Goal: Communication & Community: Answer question/provide support

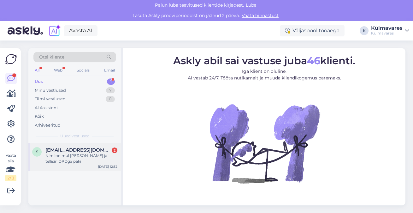
click at [84, 153] on div "Nimi on mul [PERSON_NAME] ja tellisin DPDga paki" at bounding box center [81, 158] width 72 height 11
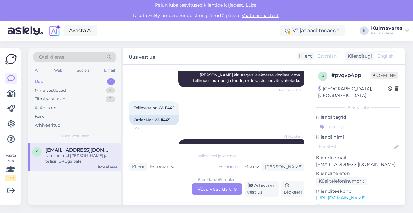
scroll to position [222, 0]
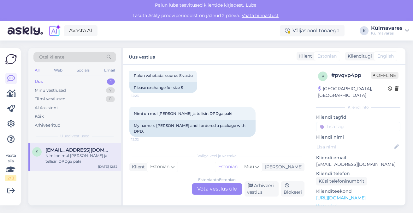
click at [208, 189] on div "Estonian to Estonian Võta vestlus üle" at bounding box center [217, 188] width 50 height 11
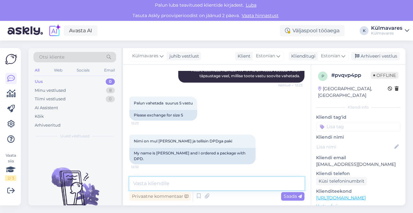
click at [186, 186] on textarea at bounding box center [216, 183] width 175 height 13
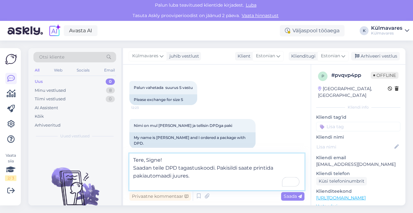
scroll to position [222, 0]
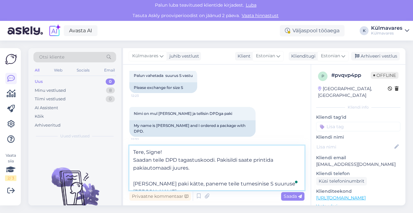
click at [214, 159] on textarea "Tere, Signe! Saadan teile DPD tagastuskoodi. Pakisildi saate printida pakiautom…" at bounding box center [216, 167] width 175 height 45
paste textarea "958477"
type textarea "Tere, Signe! Saadan teile DPD tagastuskoodi 958477. Pakisildi saate printida pa…"
click at [256, 182] on textarea "Tere, Signe! Saadan teile DPD tagastuskoodi 958477. Pakisildi saate printida pa…" at bounding box center [216, 167] width 175 height 45
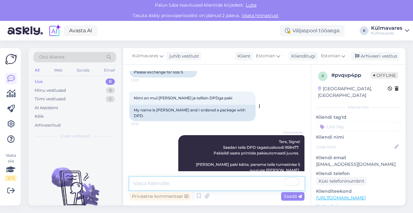
scroll to position [250, 0]
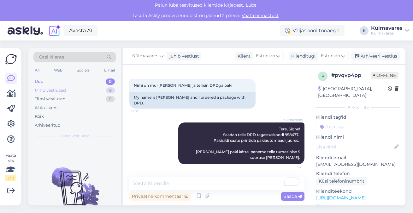
click at [75, 91] on div "Minu vestlused 8" at bounding box center [74, 90] width 83 height 9
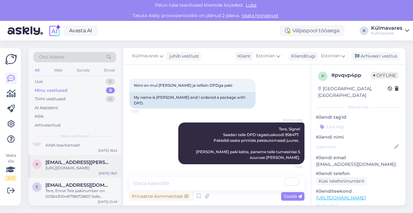
scroll to position [159, 0]
click at [12, 79] on icon at bounding box center [11, 79] width 8 height 8
click at [71, 99] on div "Tiimi vestlused 0" at bounding box center [74, 98] width 83 height 9
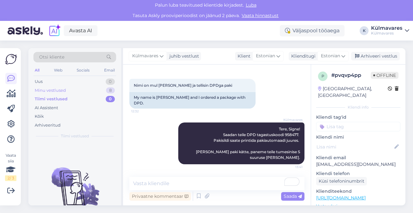
click at [67, 93] on div "Minu vestlused 8" at bounding box center [74, 90] width 83 height 9
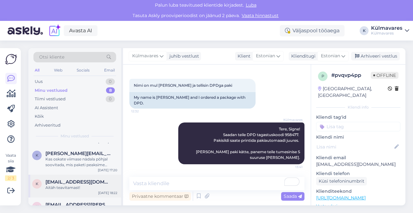
scroll to position [105, 0]
click at [78, 163] on div "Kas oskate viimase nädala põhjal soovitada, mis paketi peaksime valima?" at bounding box center [81, 161] width 72 height 11
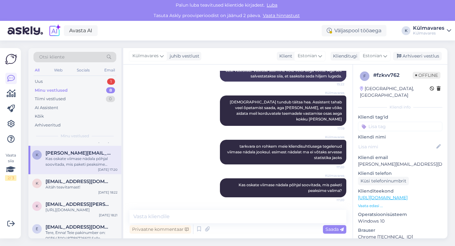
scroll to position [164, 0]
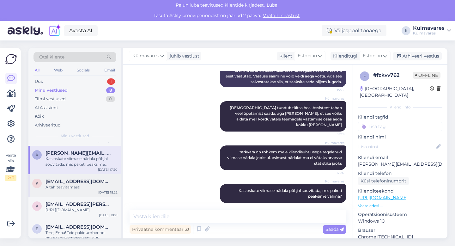
click at [71, 190] on div "Aitäh teavitamast!" at bounding box center [81, 187] width 72 height 6
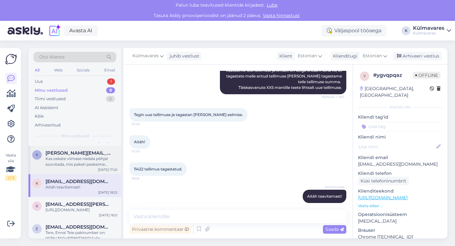
scroll to position [0, 0]
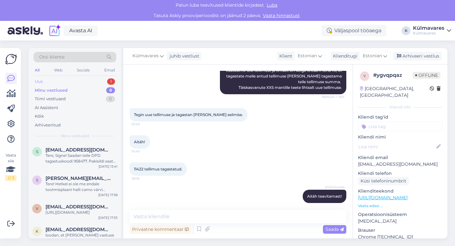
click at [75, 82] on div "Uus 1" at bounding box center [74, 81] width 83 height 9
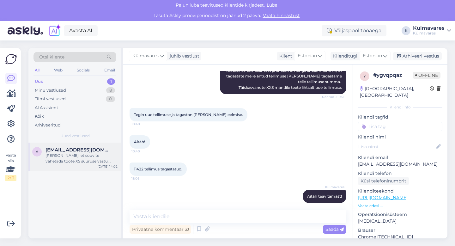
click at [80, 152] on span "[EMAIL_ADDRESS][DOMAIN_NAME]" at bounding box center [78, 150] width 66 height 6
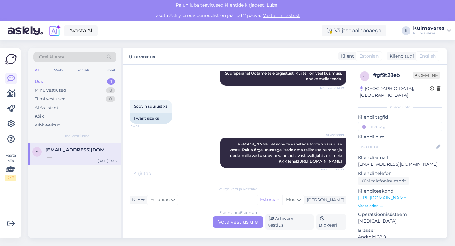
click at [220, 212] on div "Estonian to Estonian Võta vestlus üle" at bounding box center [238, 221] width 50 height 11
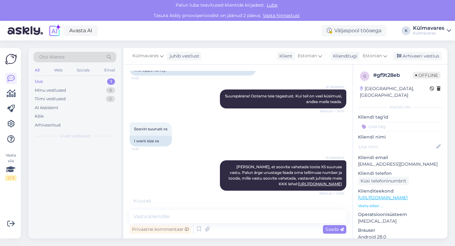
scroll to position [217, 0]
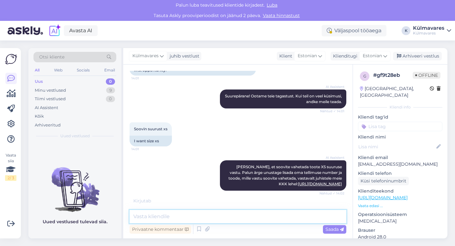
click at [222, 212] on textarea at bounding box center [237, 216] width 217 height 13
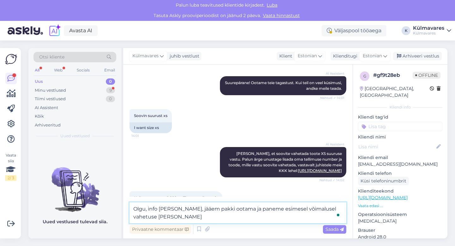
scroll to position [245, 0]
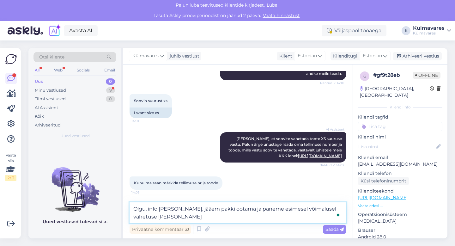
drag, startPoint x: 150, startPoint y: 208, endPoint x: 120, endPoint y: 208, distance: 30.3
click at [120, 208] on div "Otsi kliente All Web Socials Email Uus 0 Minu vestlused 9 Tiimi vestlused 0 AI …" at bounding box center [237, 143] width 419 height 190
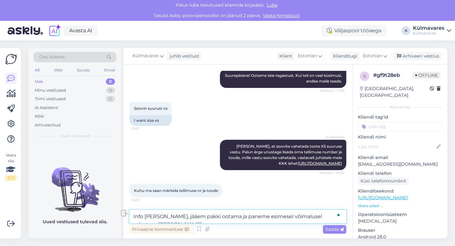
scroll to position [237, 0]
click at [171, 212] on textarea "Info [PERSON_NAME], jääem pakki ootama ja paneme esimesel võimalusel vahetuse […" at bounding box center [237, 216] width 217 height 13
click at [328, 212] on textarea "Info käes, jääme pakki ootama ja paneme esimesel võimalusel vahetuse [PERSON_NA…" at bounding box center [237, 216] width 217 height 13
type textarea "Info käes, jääme pakki ootama ja paneme esimesel võimalusel vahetuse [PERSON_NA…"
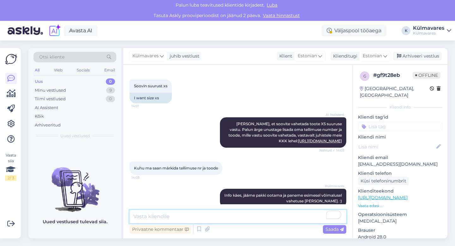
scroll to position [270, 0]
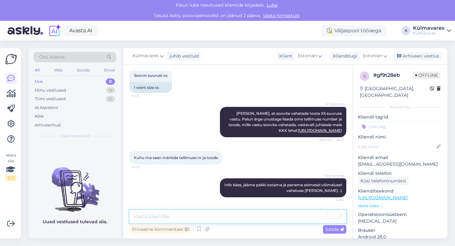
click at [177, 212] on textarea "To enrich screen reader interactions, please activate Accessibility in Grammarl…" at bounding box center [237, 216] width 217 height 13
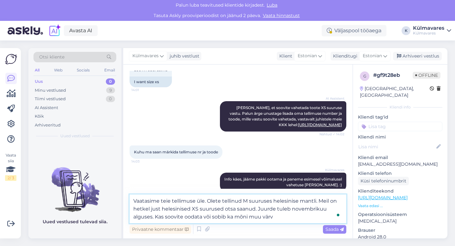
type textarea "Vaatasime teie tellimuse üle. Olete tellinud M suuruses helesinise mantli. Meil…"
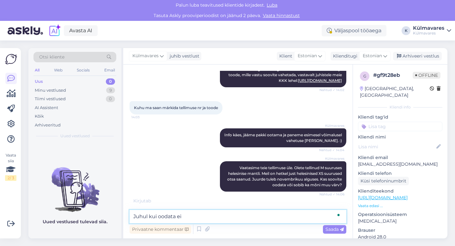
scroll to position [321, 0]
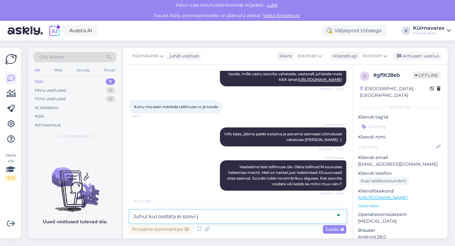
type textarea "Juhul kui oodata ei soovi ja"
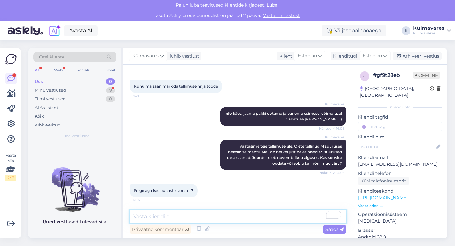
click at [221, 212] on textarea "To enrich screen reader interactions, please activate Accessibility in Grammarl…" at bounding box center [237, 216] width 217 height 13
click at [165, 212] on textarea "jah, punane on ilusti laos olemas" at bounding box center [237, 216] width 217 height 13
type textarea "jah, punane XS on ilusti laos olemas"
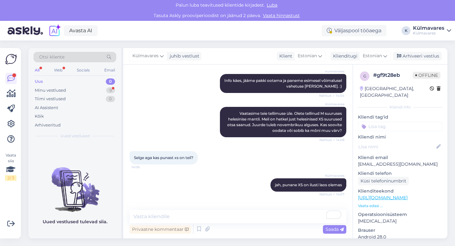
scroll to position [396, 0]
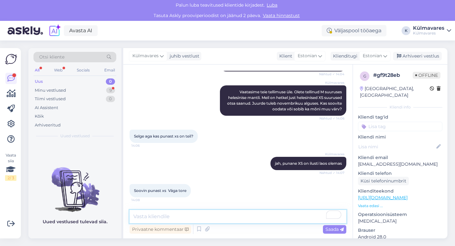
click at [187, 212] on textarea "To enrich screen reader interactions, please activate Accessibility in Grammarl…" at bounding box center [237, 216] width 217 height 13
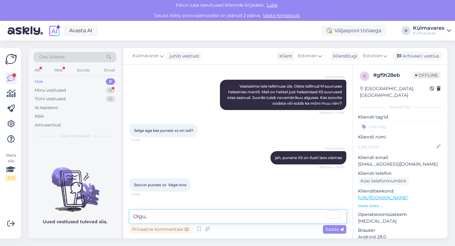
scroll to position [423, 0]
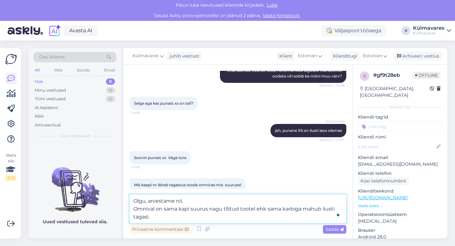
click at [225, 209] on textarea "Olgu, arvestame nii. Omnival on sama kapi suurus nagu tllitud tootel ehk sama k…" at bounding box center [237, 208] width 217 height 29
click at [153, 212] on textarea "Olgu, arvestame nii. Omnival on sama kapi suurus nagu tellitud tootel ehk sama …" at bounding box center [237, 208] width 217 height 29
type textarea "Olgu, arvestame nii. Omnival on sama kapi suurus nagu tellitud tootel ehk sama …"
click at [234, 212] on textarea "Olgu, arvestame nii. Omnival on sama kapi suurus nagu tellitud tootel ehk sama …" at bounding box center [237, 208] width 217 height 29
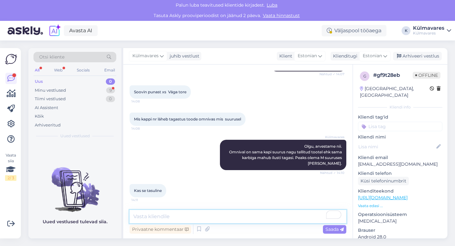
scroll to position [516, 0]
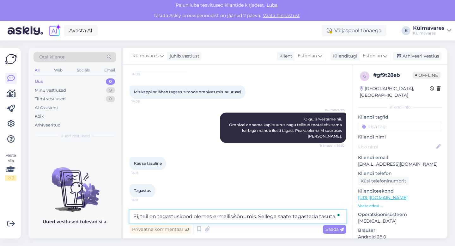
click at [137, 212] on textarea "Ei, teil on tagastuskood olemas e-mailis/sõnumis. Sellega saate tagastada tasut…" at bounding box center [237, 216] width 217 height 13
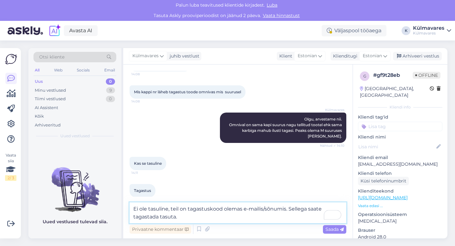
click at [171, 209] on textarea "Ei ole tasuline, teil on tagastuskood olemas e-mailis/sõnumis. Sellega saate ta…" at bounding box center [237, 212] width 217 height 21
type textarea "Ei ole tasuline. Teil on tagastuskood olemas e-mailis/sõnumis. Sellega saate ta…"
click at [207, 212] on textarea "Ei ole tasuline. Teil on tagastuskood olemas e-mailis/sõnumis. Sellega saate ta…" at bounding box center [237, 212] width 217 height 21
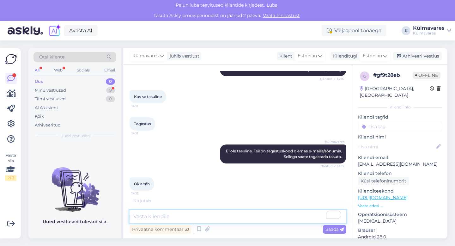
scroll to position [603, 0]
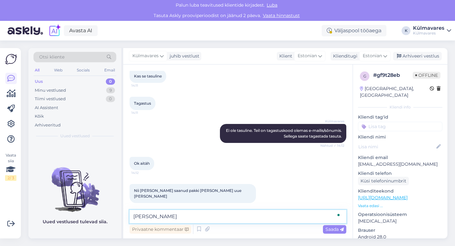
type textarea "Jah"
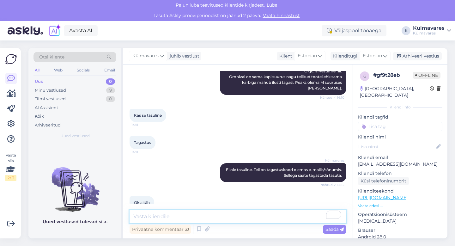
scroll to position [630, 0]
